Goal: Use online tool/utility: Use online tool/utility

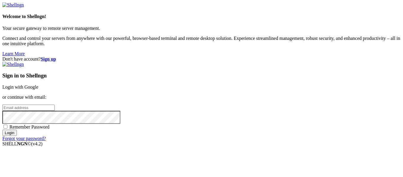
click at [38, 84] on link "Login with Google" at bounding box center [20, 86] width 36 height 5
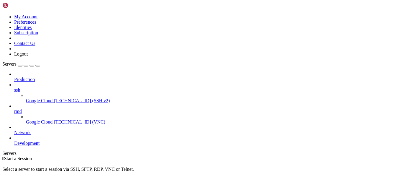
click at [54, 98] on span "[TECHNICAL_ID] (SSH v2)" at bounding box center [82, 100] width 56 height 5
click at [54, 119] on span "[TECHNICAL_ID] (VNC)" at bounding box center [80, 121] width 52 height 5
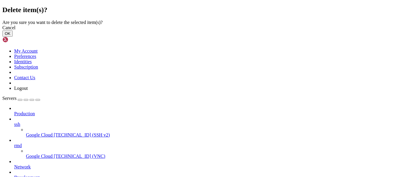
click at [13, 37] on button "OK" at bounding box center [7, 33] width 10 height 6
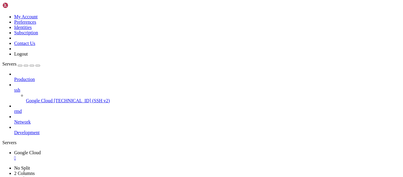
click at [47, 98] on link "Google Cloud [TECHNICAL_ID] (SSH v2)" at bounding box center [213, 100] width 375 height 5
click at [112, 155] on div "" at bounding box center [207, 157] width 387 height 5
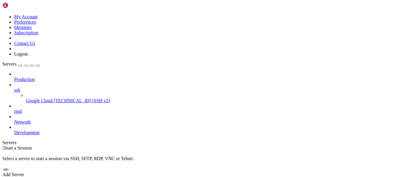
click at [26, 98] on link "Google Cloud [TECHNICAL_ID] (SSH v2)" at bounding box center [213, 100] width 375 height 5
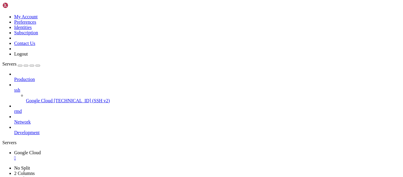
scroll to position [383, 0]
click at [113, 155] on div "" at bounding box center [207, 157] width 387 height 5
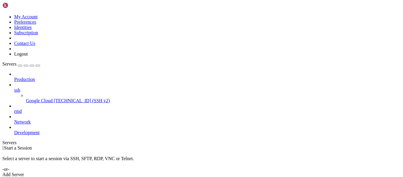
click at [54, 98] on span "[TECHNICAL_ID] (SSH v2)" at bounding box center [82, 100] width 56 height 5
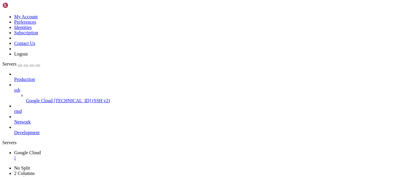
scroll to position [1, 0]
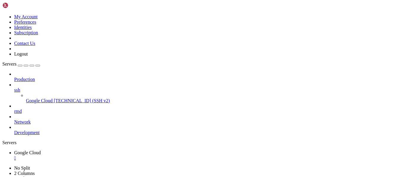
scroll to position [2928, 0]
drag, startPoint x: 102, startPoint y: 382, endPoint x: 142, endPoint y: 383, distance: 39.9
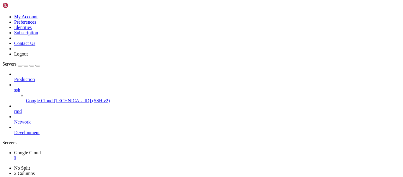
scroll to position [3433, 0]
copy x-row "2X3Bc3m81aHZgPZV"
